Goal: Task Accomplishment & Management: Complete application form

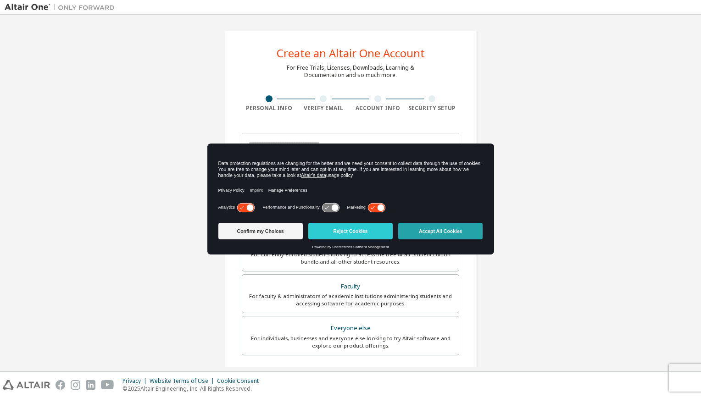
click at [455, 226] on button "Accept All Cookies" at bounding box center [440, 231] width 84 height 17
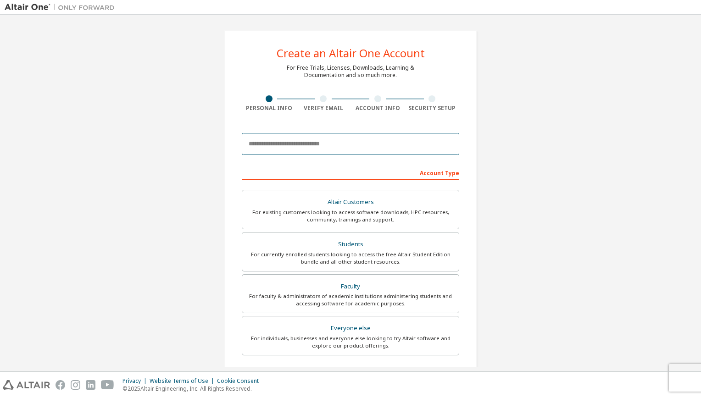
click at [344, 146] on input "email" at bounding box center [351, 144] width 218 height 22
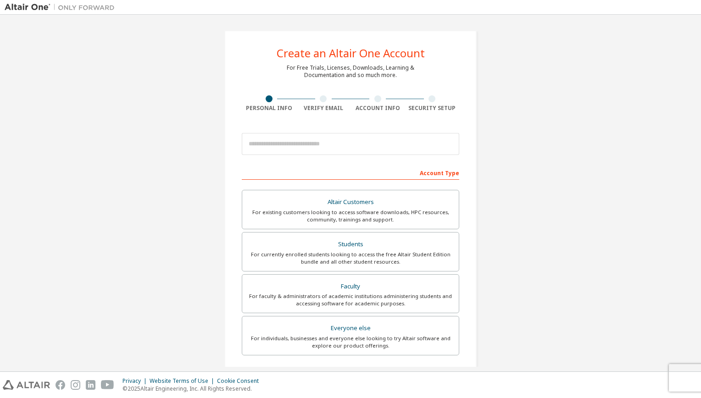
click at [515, 156] on div "Create an Altair One Account For Free Trials, Licenses, Downloads, Learning & D…" at bounding box center [351, 262] width 692 height 486
click at [331, 281] on div "Faculty" at bounding box center [351, 286] width 206 height 13
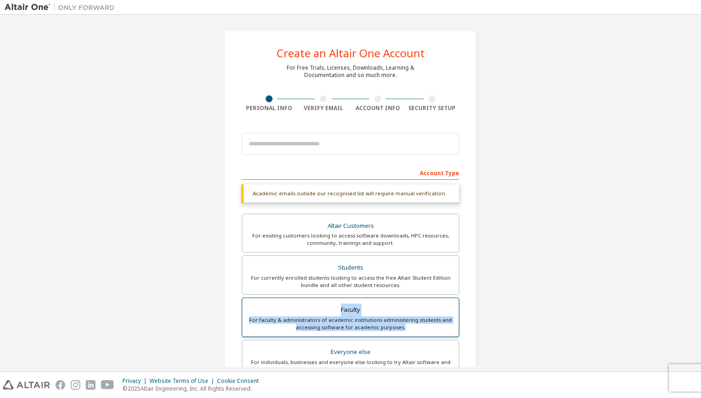
drag, startPoint x: 326, startPoint y: 304, endPoint x: 407, endPoint y: 327, distance: 84.4
click at [407, 327] on label "Faculty For faculty & administrators of academic institutions administering stu…" at bounding box center [351, 317] width 218 height 39
copy label "Faculty For faculty & administrators of academic institutions administering stu…"
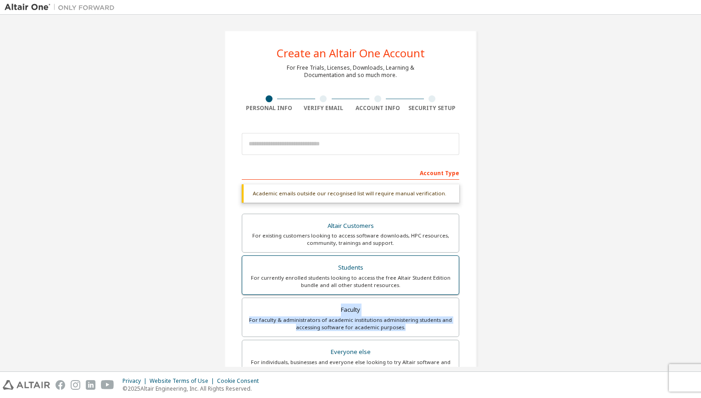
scroll to position [92, 0]
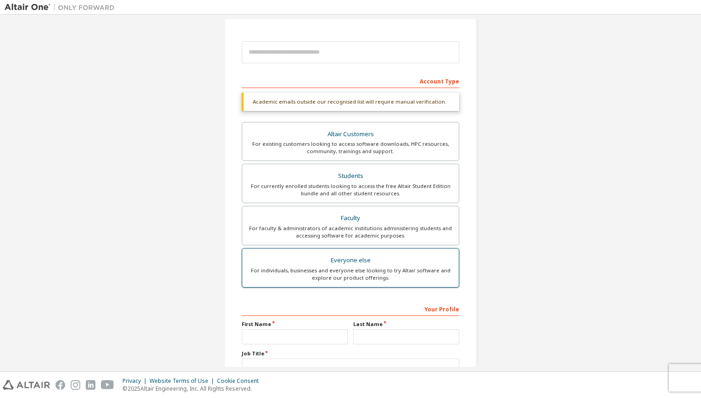
click at [342, 261] on div "Everyone else" at bounding box center [351, 260] width 206 height 13
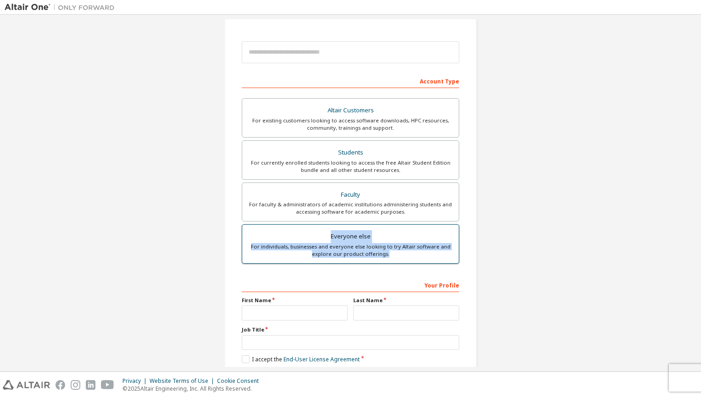
drag, startPoint x: 391, startPoint y: 255, endPoint x: 328, endPoint y: 235, distance: 65.6
click at [328, 235] on label "Everyone else For individuals, businesses and everyone else looking to try Alta…" at bounding box center [351, 243] width 218 height 39
copy label "Everyone else For individuals, businesses and everyone else looking to try Alta…"
click at [514, 248] on div "Create an Altair One Account For Free Trials, Licenses, Downloads, Learning & D…" at bounding box center [351, 170] width 692 height 486
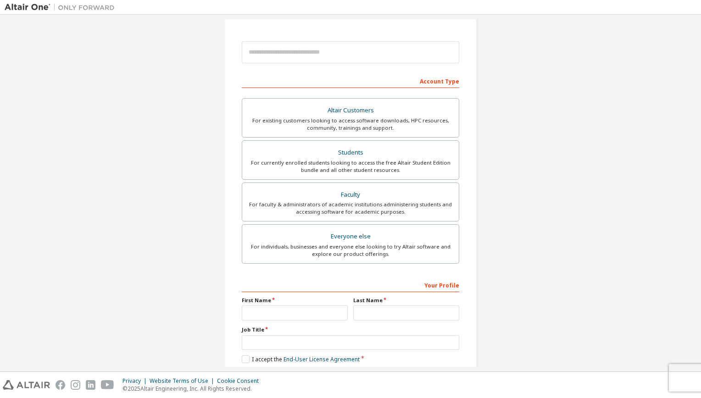
scroll to position [0, 0]
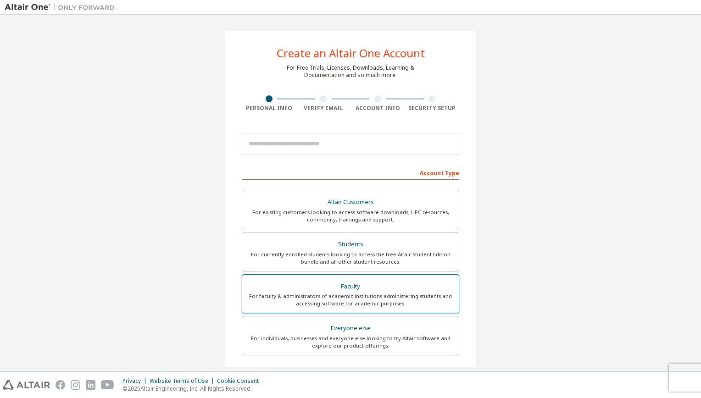
scroll to position [46, 0]
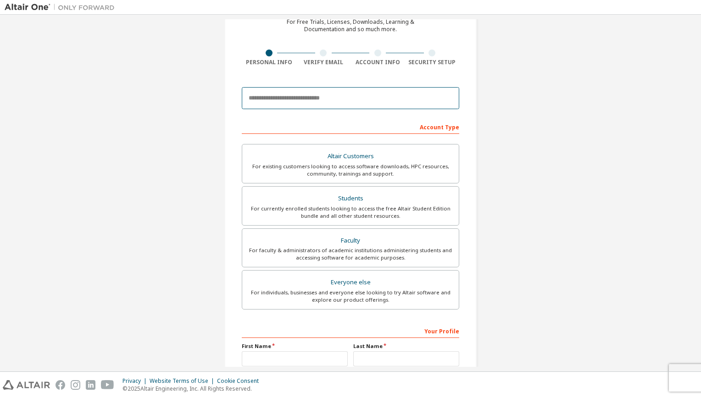
click at [352, 99] on input "email" at bounding box center [351, 98] width 218 height 22
click at [562, 267] on div "Create an Altair One Account For Free Trials, Licenses, Downloads, Learning & D…" at bounding box center [351, 216] width 692 height 486
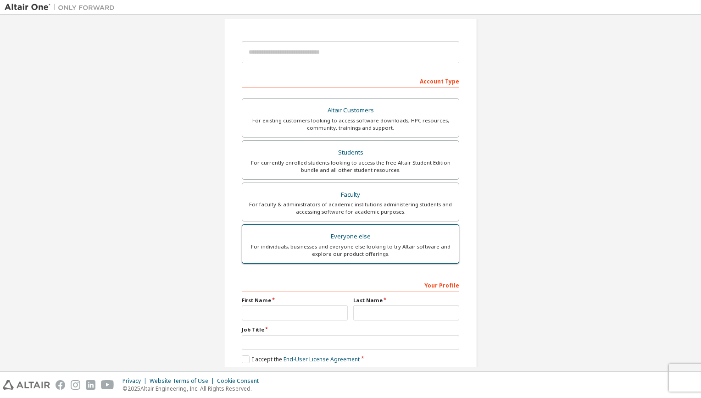
click at [334, 238] on div "Everyone else" at bounding box center [351, 236] width 206 height 13
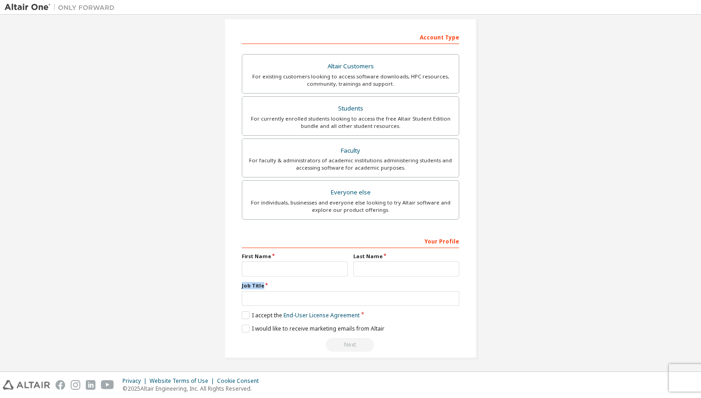
drag, startPoint x: 237, startPoint y: 285, endPoint x: 260, endPoint y: 283, distance: 23.5
click at [260, 283] on div "Create an Altair One Account For Free Trials, Licenses, Downloads, Learning & D…" at bounding box center [350, 126] width 252 height 464
copy label "Job Title"
click at [290, 296] on input "text" at bounding box center [351, 298] width 218 height 15
